Goal: Use online tool/utility

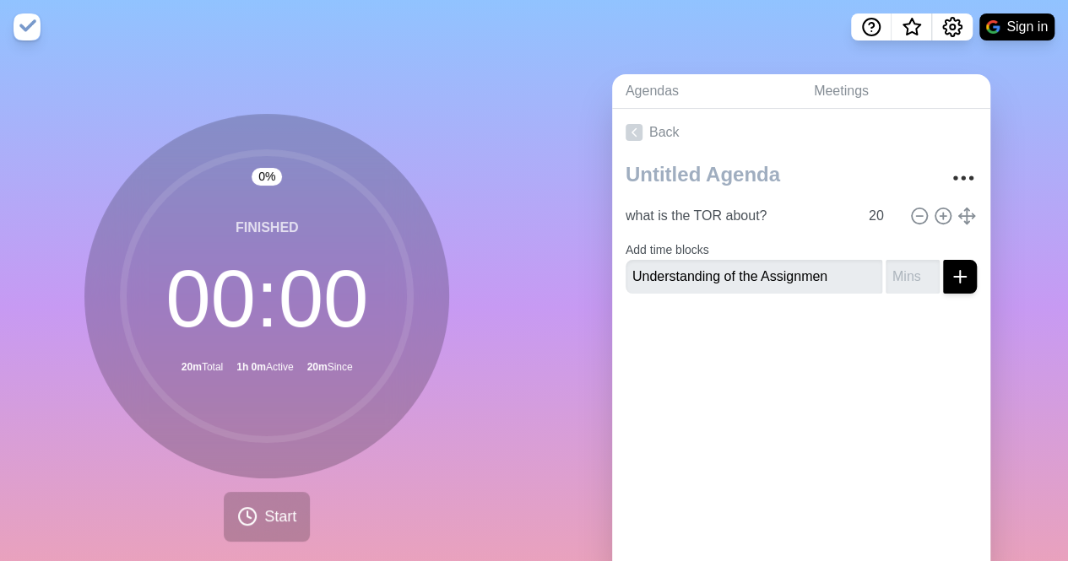
type input "Understanding of the Assignment"
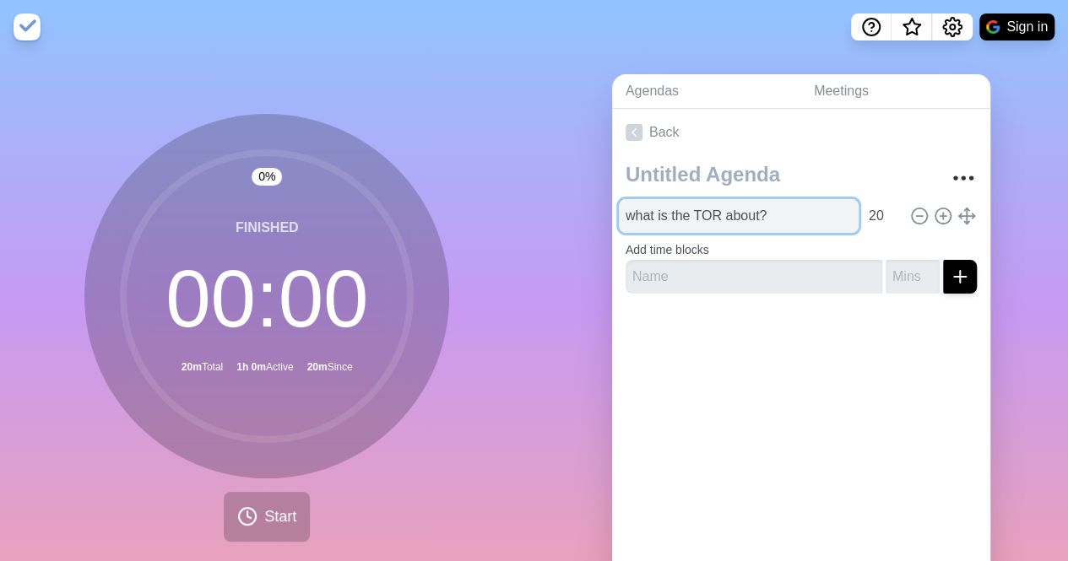
click at [729, 221] on input "what is the TOR about?" at bounding box center [739, 216] width 240 height 34
click at [728, 221] on input "what is the TOR about?" at bounding box center [739, 216] width 240 height 34
paste input "Understanding of the Assignment"
type input "Understanding of the Assignment"
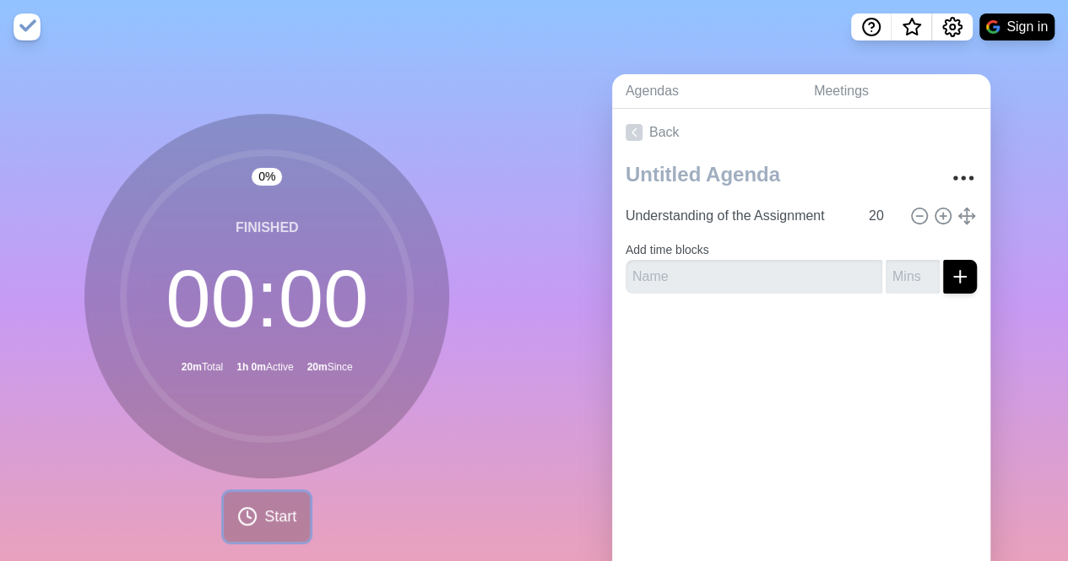
click at [252, 516] on button "Start" at bounding box center [267, 517] width 86 height 50
click at [254, 514] on button "Start" at bounding box center [267, 517] width 86 height 50
click at [264, 516] on span "Start" at bounding box center [280, 517] width 32 height 23
click at [264, 524] on span "Start" at bounding box center [280, 517] width 32 height 23
